Goal: Find contact information: Find contact information

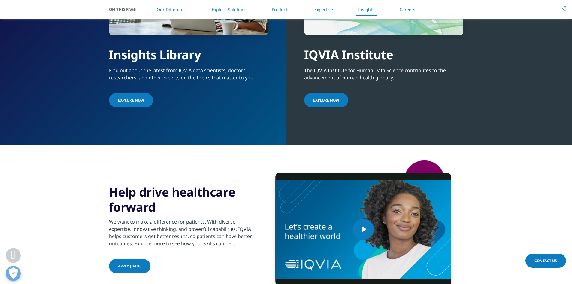
scroll to position [1624, 0]
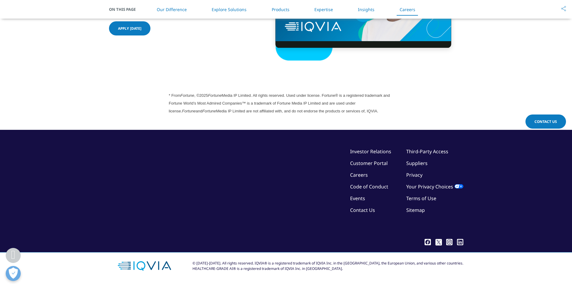
click at [356, 176] on link "Careers" at bounding box center [359, 175] width 18 height 7
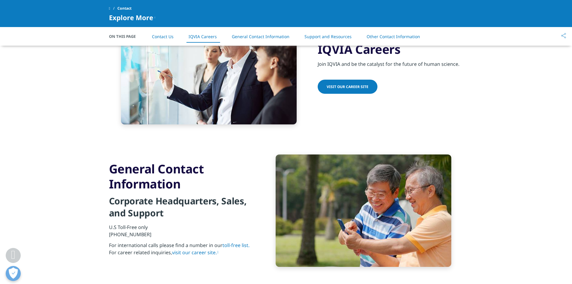
scroll to position [421, 0]
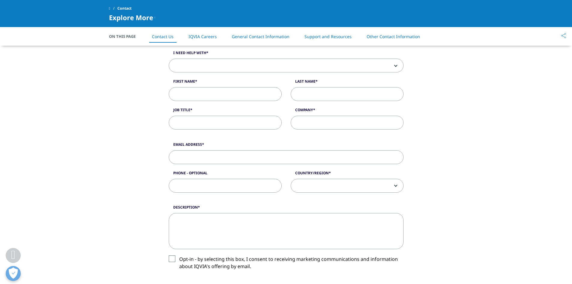
click at [204, 35] on link "IQVIA Careers" at bounding box center [203, 37] width 28 height 6
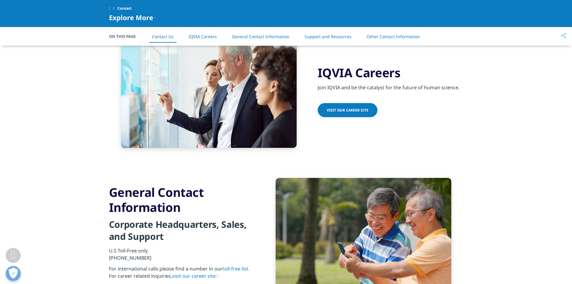
scroll to position [509, 0]
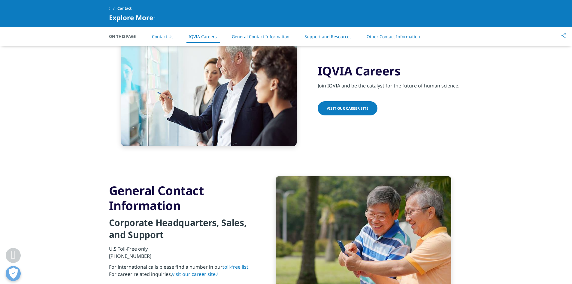
drag, startPoint x: 353, startPoint y: 108, endPoint x: 259, endPoint y: 184, distance: 120.3
click at [259, 184] on div "General Contact Information Corporate Headquarters, Sales, and Support U.S Toll…" at bounding box center [286, 232] width 354 height 142
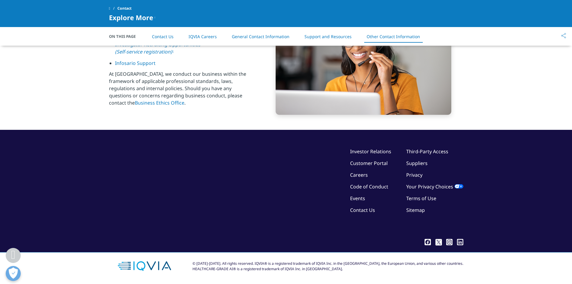
scroll to position [967, 0]
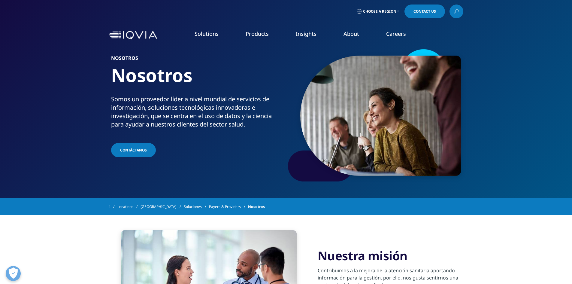
click at [375, 3] on div "Choose a Region Contact Us" at bounding box center [286, 11] width 572 height 23
click at [373, 8] on link "Choose a Region" at bounding box center [378, 12] width 44 height 14
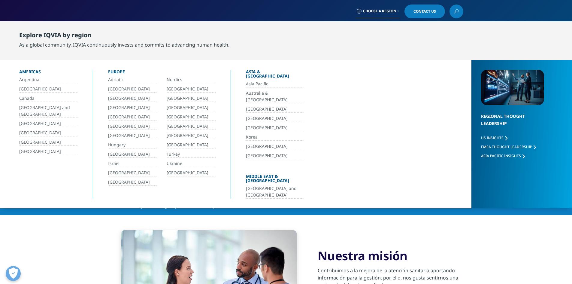
click at [50, 140] on link "[GEOGRAPHIC_DATA]" at bounding box center [48, 142] width 59 height 7
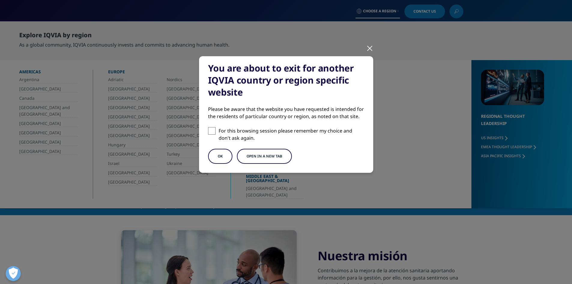
click at [260, 159] on button "Open in a new tab" at bounding box center [264, 156] width 55 height 15
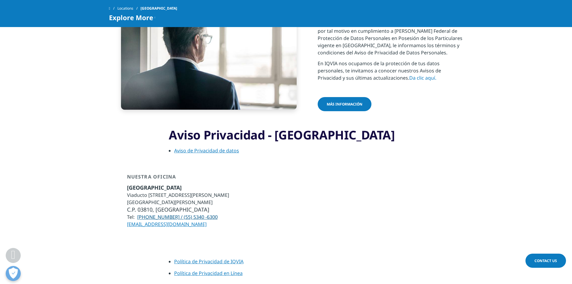
scroll to position [888, 0]
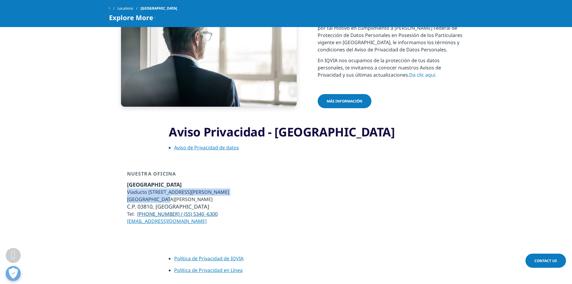
drag, startPoint x: 181, startPoint y: 176, endPoint x: 126, endPoint y: 171, distance: 54.6
click at [126, 171] on div "Nuestra Oficina [GEOGRAPHIC_DATA] [STREET_ADDRESS][PERSON_NAME] [GEOGRAPHIC_DAT…" at bounding box center [286, 198] width 354 height 54
copy ul "Viaducto [STREET_ADDRESS][PERSON_NAME][PERSON_NAME]"
